Goal: Contribute content: Contribute content

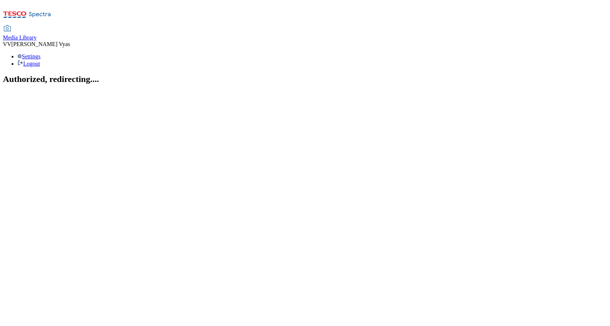
click at [37, 34] on span "Media Library" at bounding box center [20, 37] width 34 height 6
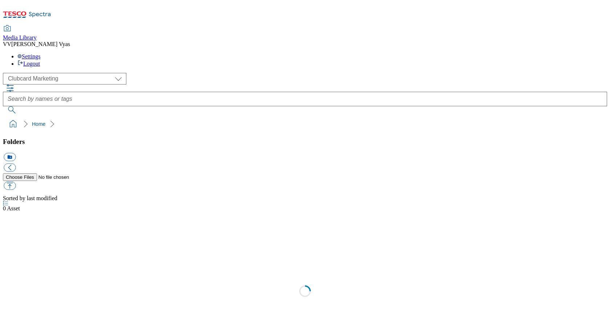
scroll to position [1, 0]
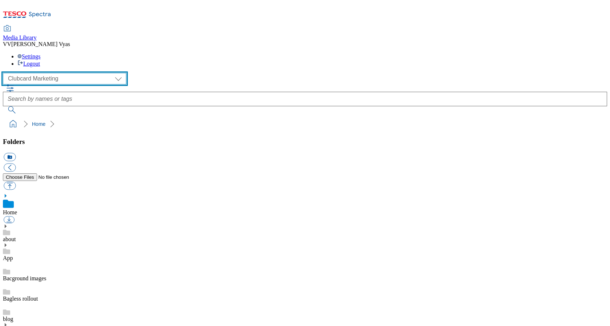
select select "flare-ghs-mktg"
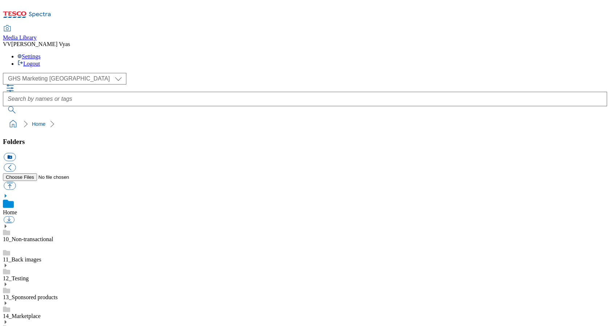
click at [7, 301] on use at bounding box center [6, 303] width 2 height 4
click at [8, 320] on icon at bounding box center [5, 322] width 5 height 5
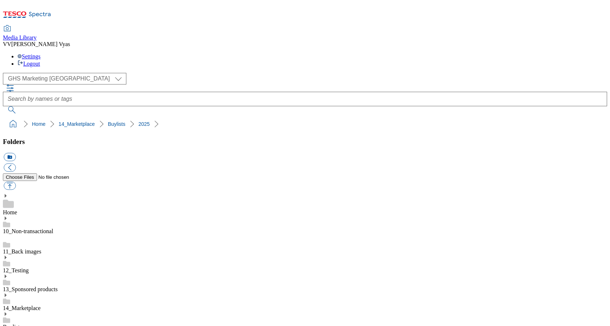
scroll to position [93, 0]
click at [16, 153] on button "icon_new_folder" at bounding box center [10, 157] width 12 height 8
type input "2531"
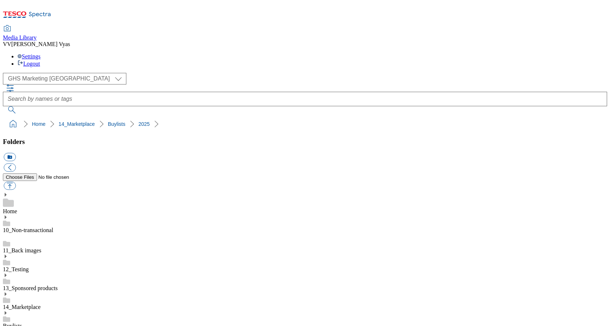
click at [16, 182] on button "button" at bounding box center [10, 186] width 12 height 8
type input "C:\fakepath\2531-WF-483350-MP New and Trending Buylist-thumb-Baby.jpg"
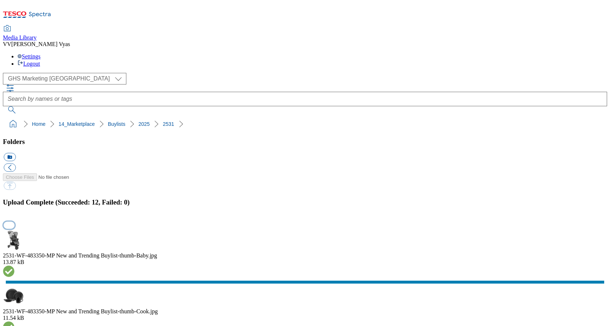
click at [15, 222] on button "button" at bounding box center [9, 225] width 11 height 7
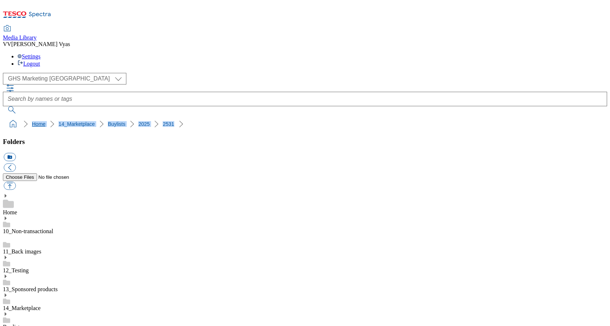
drag, startPoint x: 159, startPoint y: 69, endPoint x: 5, endPoint y: 69, distance: 154.2
click at [7, 117] on ol "Home 14_Marketplace Buylists 2025 2531" at bounding box center [306, 124] width 599 height 14
copy ol "Home 14_Marketplace Buylists 2025 2531"
click at [549, 73] on div "( optional ) Clubcard Marketing Dotcom [GEOGRAPHIC_DATA] GHS Marketing [GEOGRAP…" at bounding box center [305, 93] width 604 height 41
